Goal: Information Seeking & Learning: Check status

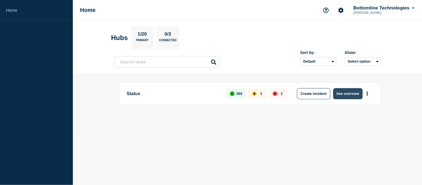
click at [346, 95] on button "See overview" at bounding box center [347, 93] width 29 height 11
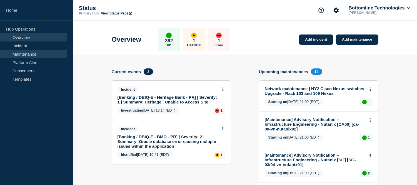
click at [36, 55] on link "Maintenance" at bounding box center [33, 54] width 67 height 8
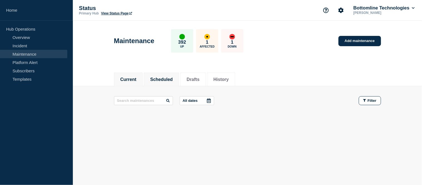
click at [179, 73] on li "Scheduled" at bounding box center [161, 80] width 35 height 14
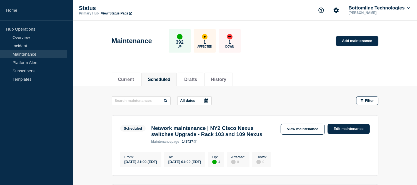
click at [208, 101] on icon at bounding box center [207, 100] width 4 height 4
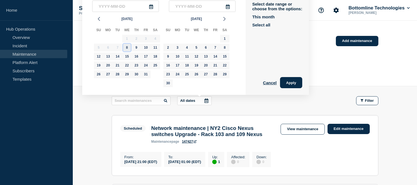
click at [128, 45] on div "8" at bounding box center [127, 48] width 8 height 8
type input "2025-10-08"
click at [126, 53] on div "15" at bounding box center [127, 57] width 8 height 8
type input "2025-10-15"
click at [294, 82] on button "Apply" at bounding box center [291, 82] width 22 height 11
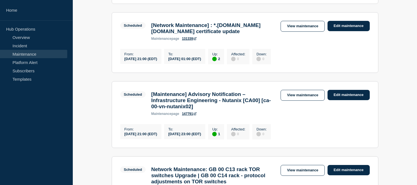
scroll to position [278, 0]
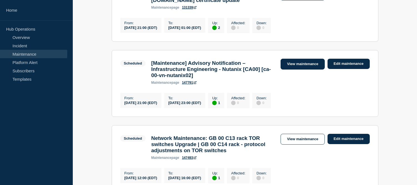
click at [299, 69] on link "View maintenance" at bounding box center [303, 64] width 44 height 11
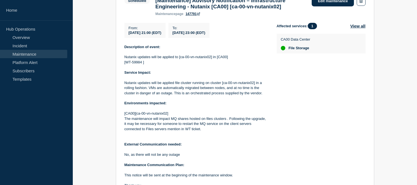
scroll to position [215, 0]
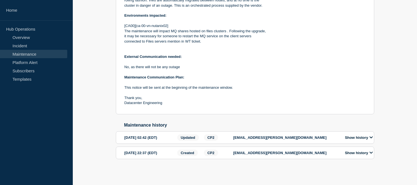
click at [360, 137] on button "Show history" at bounding box center [359, 137] width 31 height 5
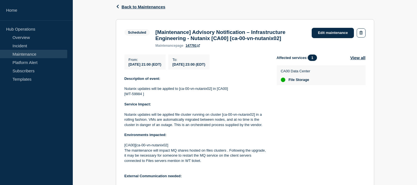
scroll to position [153, 0]
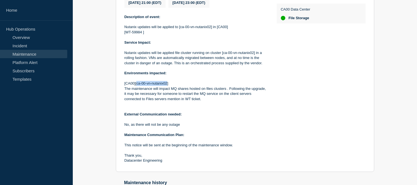
drag, startPoint x: 167, startPoint y: 85, endPoint x: 137, endPoint y: 88, distance: 29.8
click at [137, 86] on p "[CA00][ca-00-vn-nutanix02]" at bounding box center [196, 83] width 143 height 5
copy p "ca-00-vn-nutanix02"
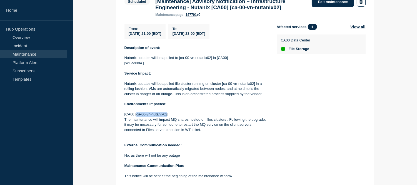
click at [157, 117] on p "[CA00][ca-00-vn-nutanix02]" at bounding box center [196, 114] width 143 height 5
drag, startPoint x: 168, startPoint y: 117, endPoint x: 136, endPoint y: 118, distance: 31.1
click at [136, 117] on p "[CA00][ca-00-vn-nutanix02]" at bounding box center [196, 114] width 143 height 5
copy p "ca-00-vn-nutanix02"
